Goal: Information Seeking & Learning: Learn about a topic

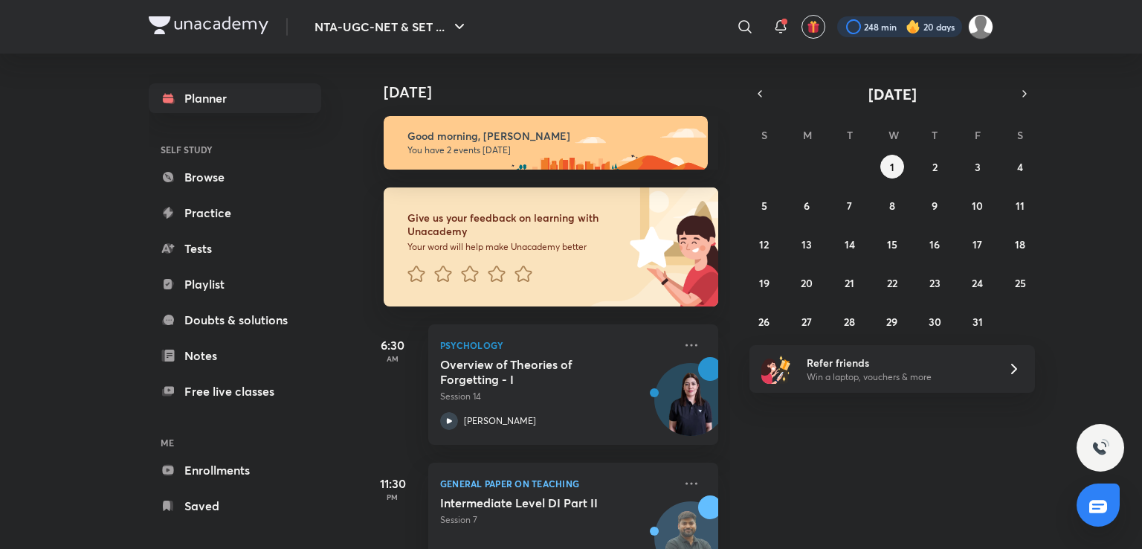
click at [870, 25] on div at bounding box center [899, 26] width 125 height 21
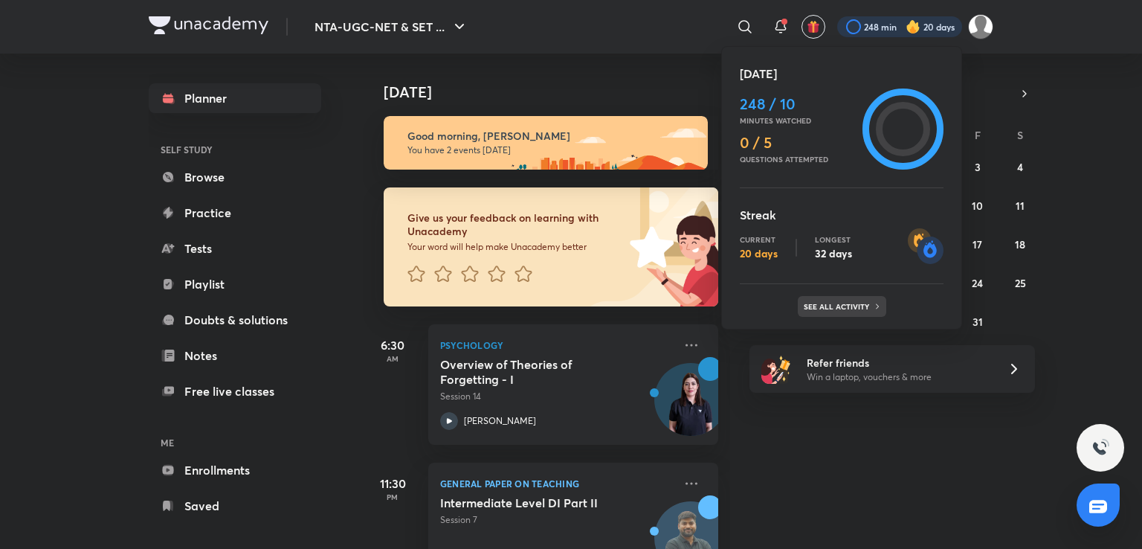
click at [852, 305] on p "See all activity" at bounding box center [838, 306] width 69 height 9
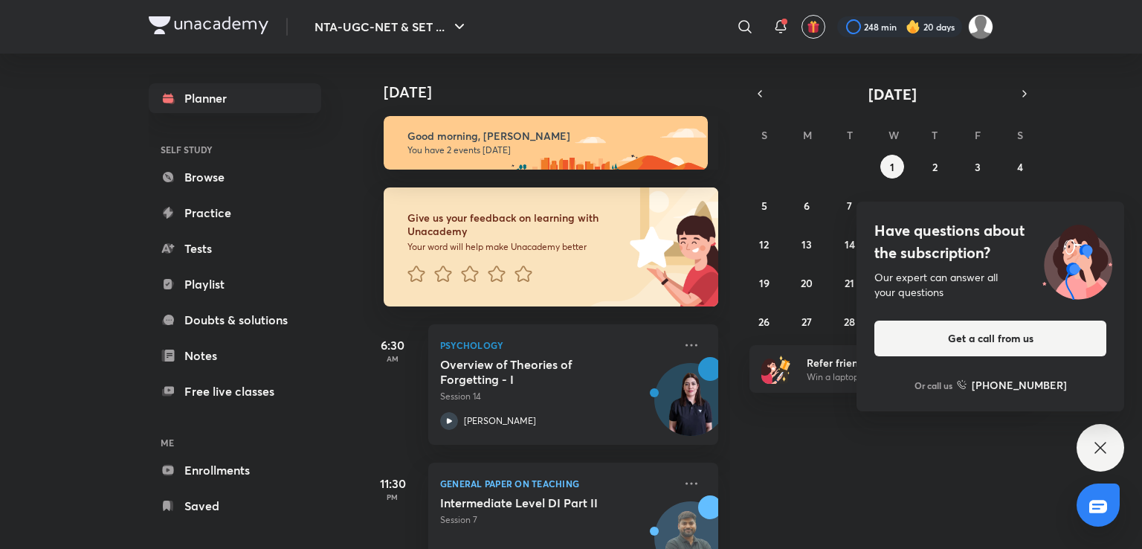
click at [1123, 382] on div "Have questions about the subscription? Our expert can answer all your questions…" at bounding box center [990, 306] width 268 height 210
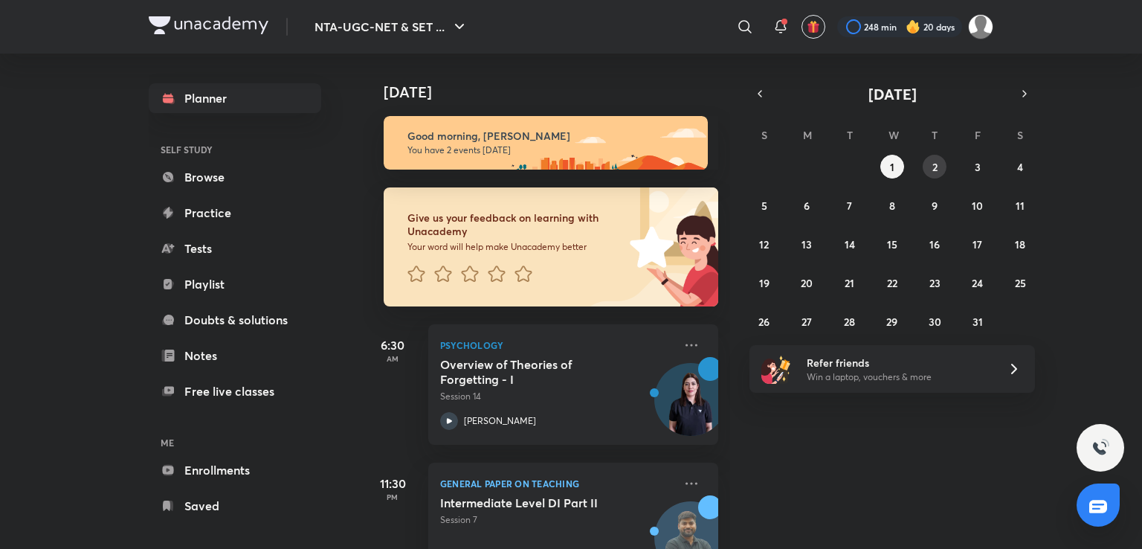
click at [934, 158] on button "2" at bounding box center [934, 167] width 24 height 24
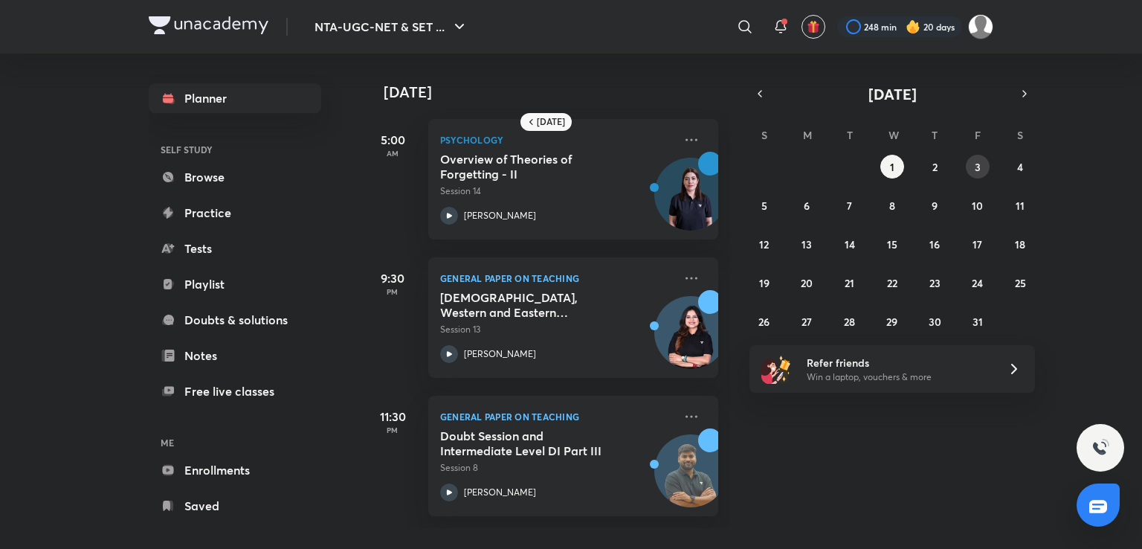
click at [987, 164] on button "3" at bounding box center [978, 167] width 24 height 24
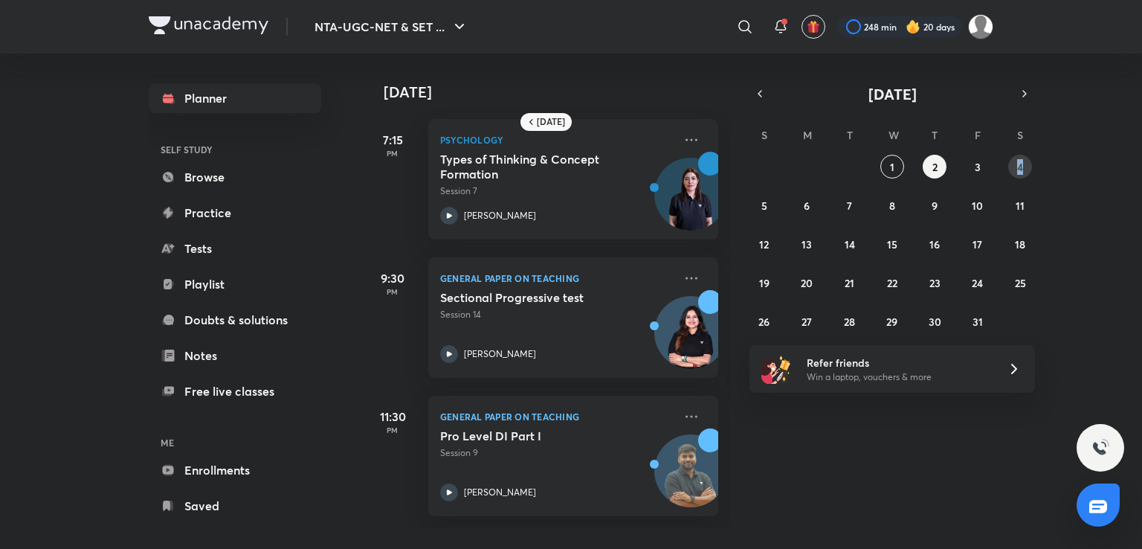
drag, startPoint x: 1029, startPoint y: 144, endPoint x: 1018, endPoint y: 160, distance: 18.8
click at [1018, 160] on div "S M T W T F S 28 29 30 1 2 3 4 5 6 7 8 9 10 11 12 13 14 15 16 17 18 19 20 21 22…" at bounding box center [891, 227] width 285 height 211
click at [1018, 160] on abbr "4" at bounding box center [1020, 167] width 6 height 14
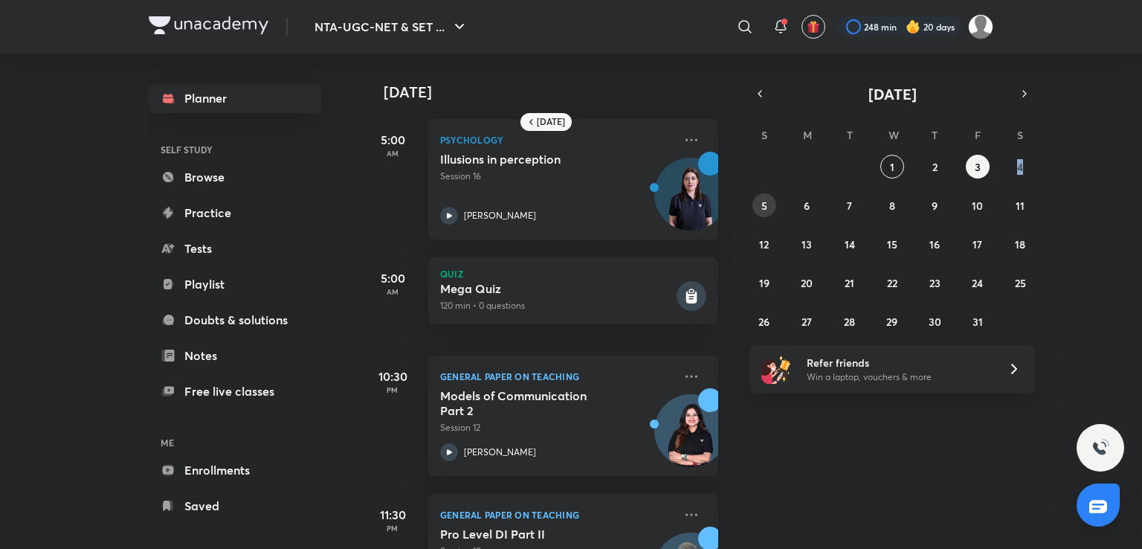
click at [763, 209] on abbr "5" at bounding box center [764, 205] width 6 height 14
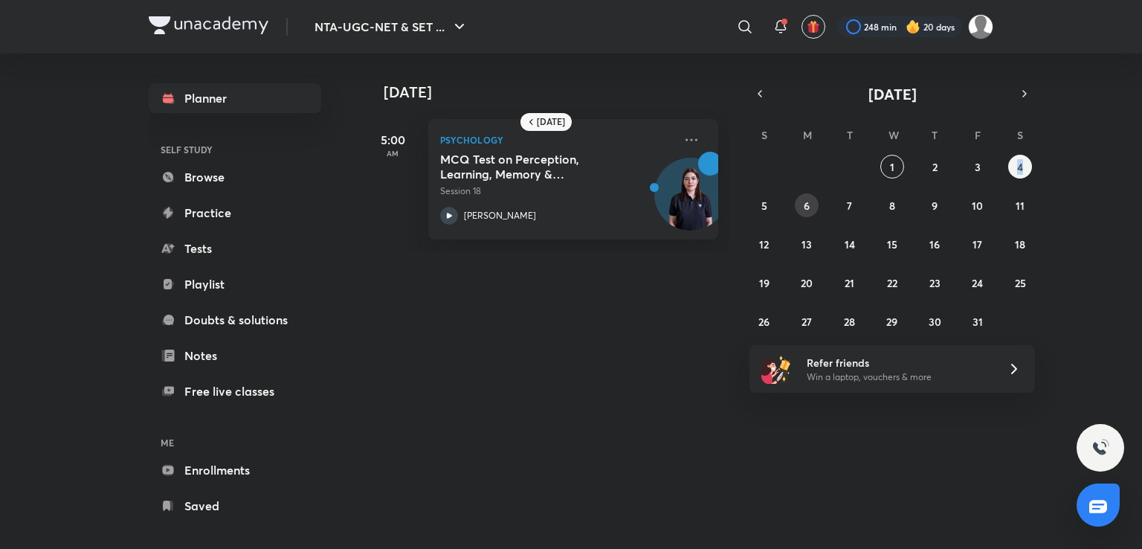
click at [807, 203] on abbr "6" at bounding box center [807, 205] width 6 height 14
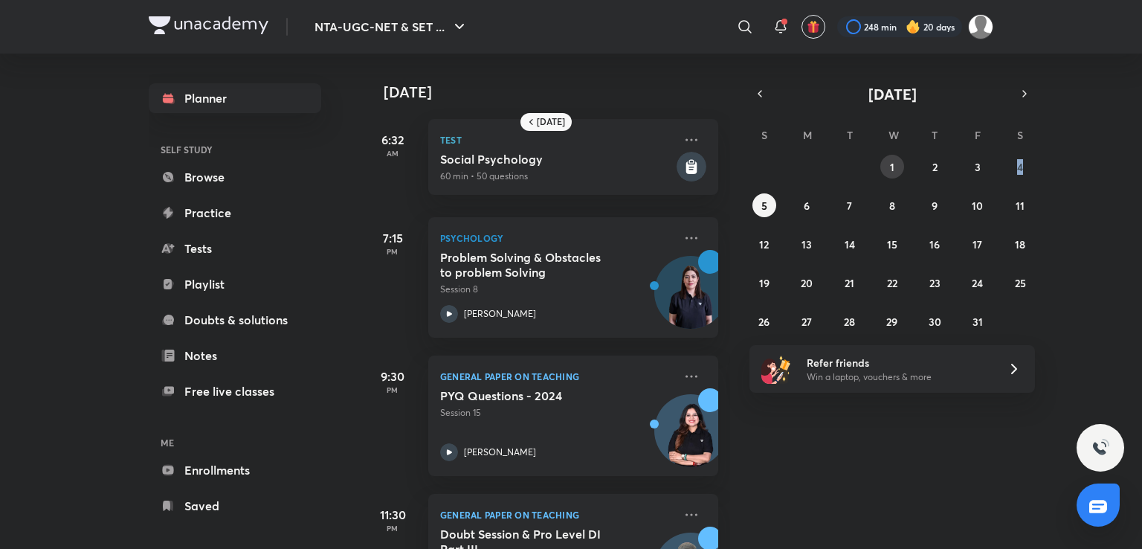
click at [891, 160] on abbr "1" at bounding box center [892, 167] width 4 height 14
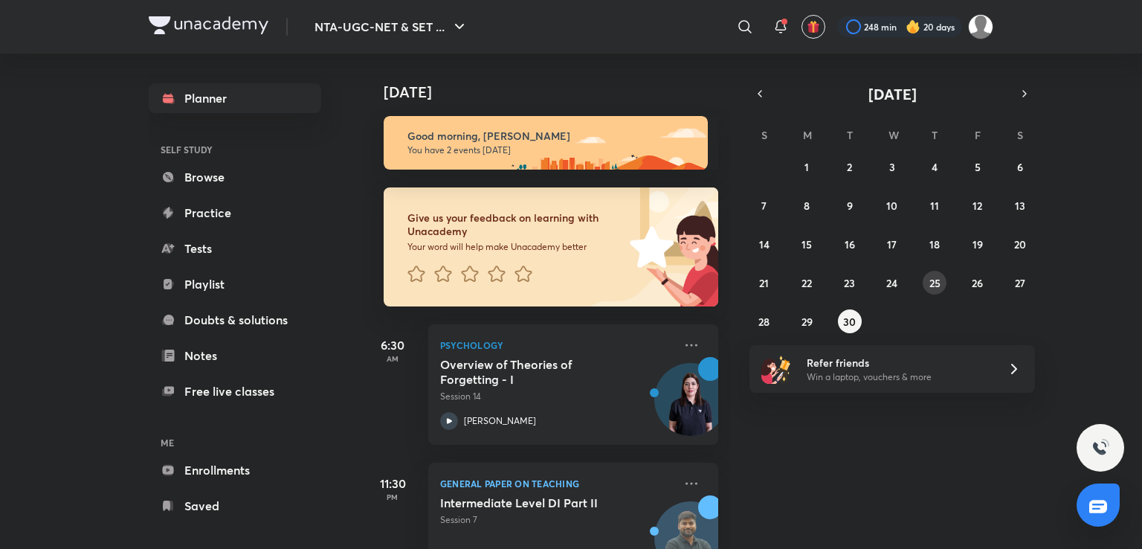
click at [938, 282] on abbr "25" at bounding box center [934, 283] width 11 height 14
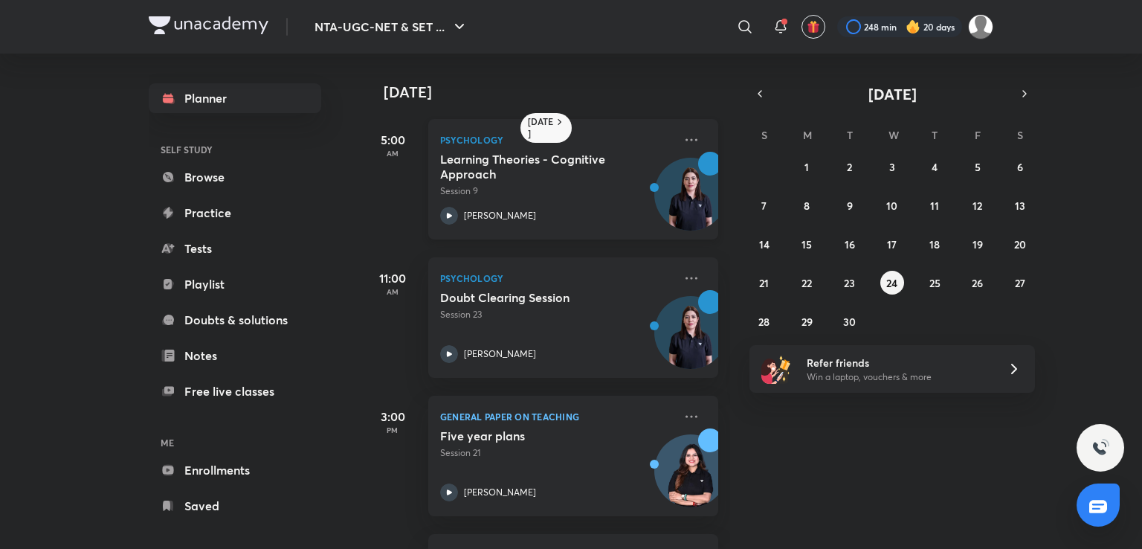
click at [601, 184] on p "Session 9" at bounding box center [556, 190] width 233 height 13
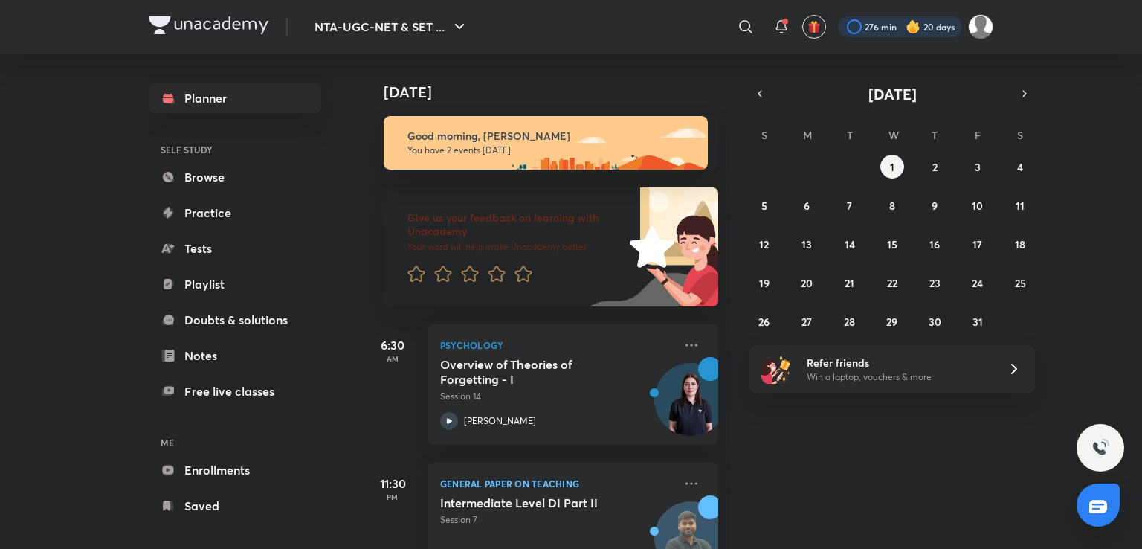
click at [871, 25] on div at bounding box center [900, 26] width 124 height 21
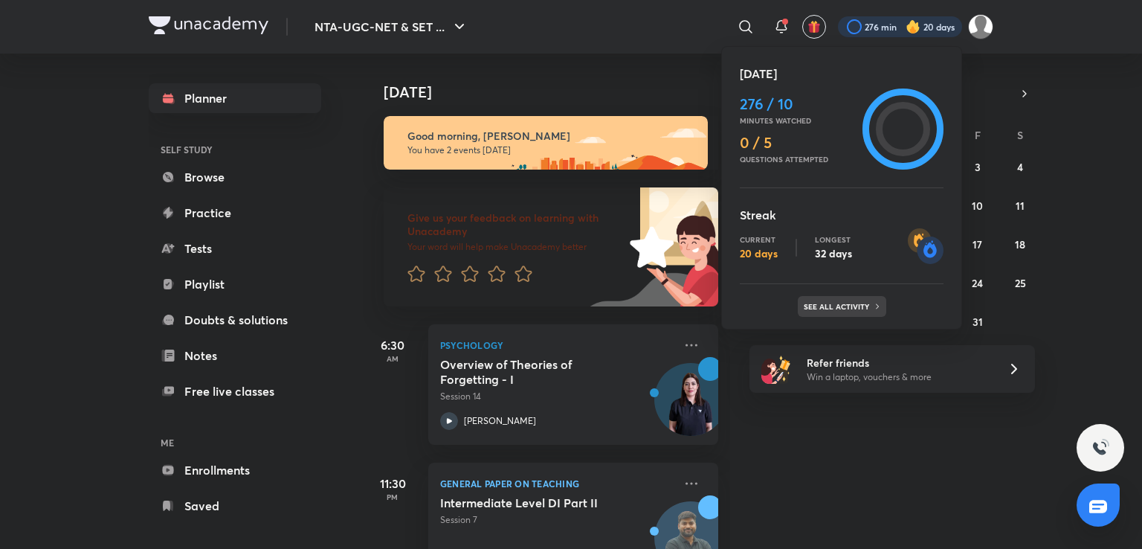
click at [837, 306] on p "See all activity" at bounding box center [838, 306] width 69 height 9
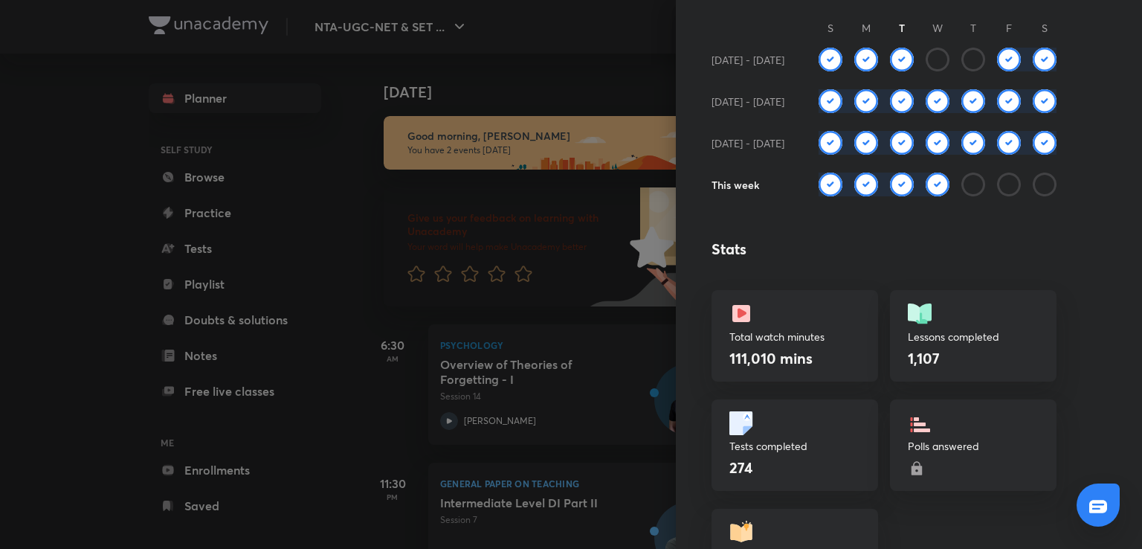
scroll to position [207, 0]
